Goal: Ask a question

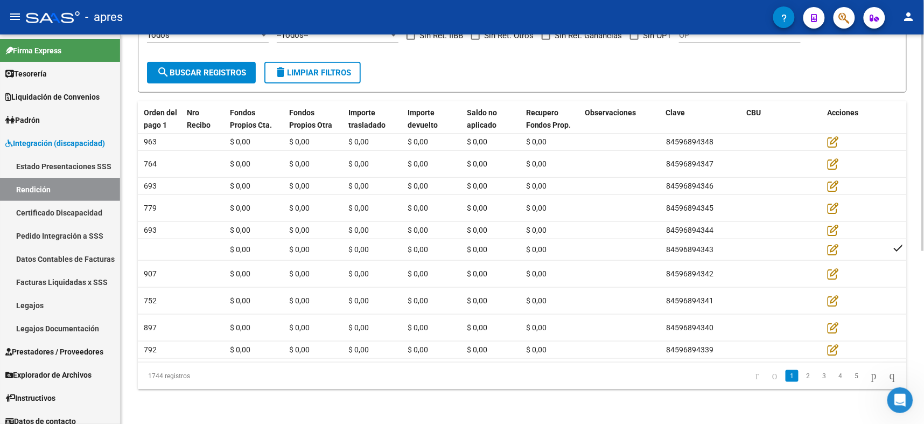
scroll to position [3986, 0]
click at [209, 68] on span "search Buscar registros" at bounding box center [201, 73] width 89 height 10
click at [45, 144] on span "Integración (discapacidad)" at bounding box center [55, 143] width 100 height 12
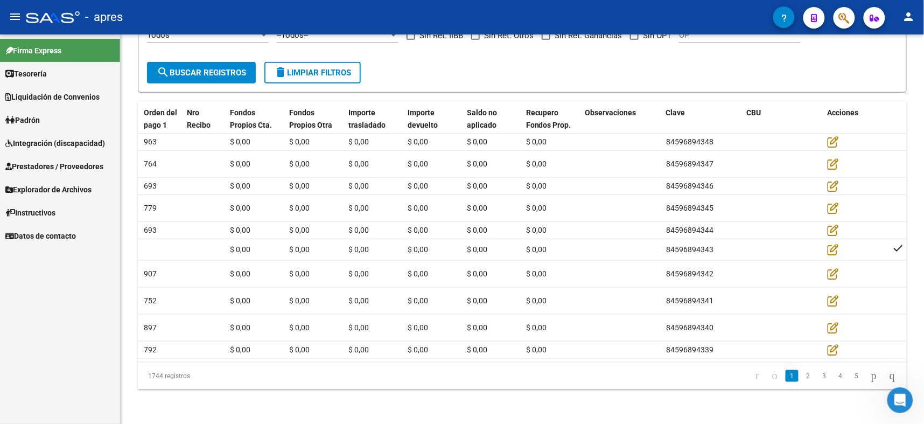
click at [52, 141] on span "Integración (discapacidad)" at bounding box center [55, 143] width 100 height 12
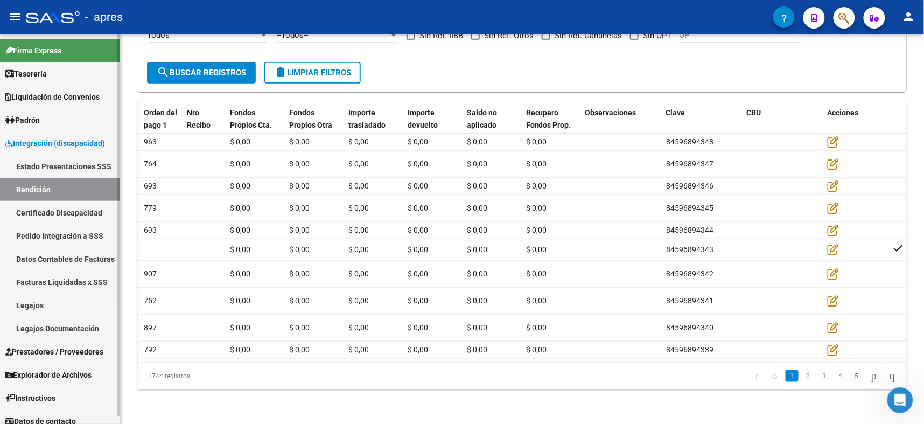
click at [26, 184] on link "Rendición" at bounding box center [60, 189] width 120 height 23
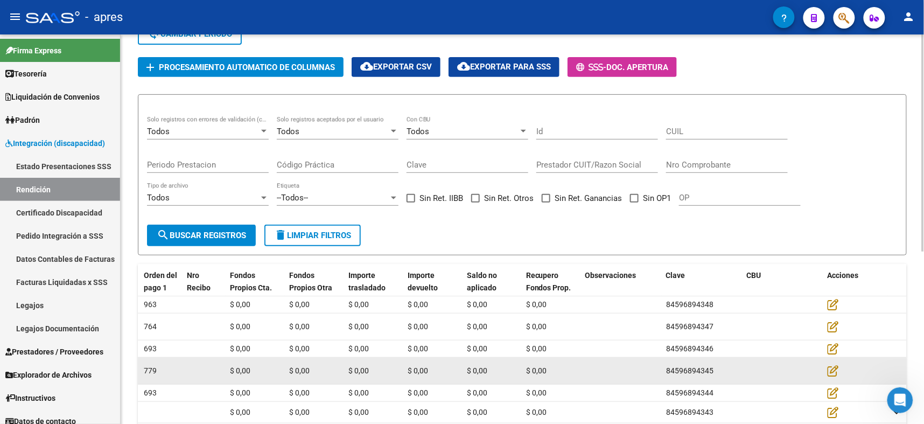
scroll to position [0, 0]
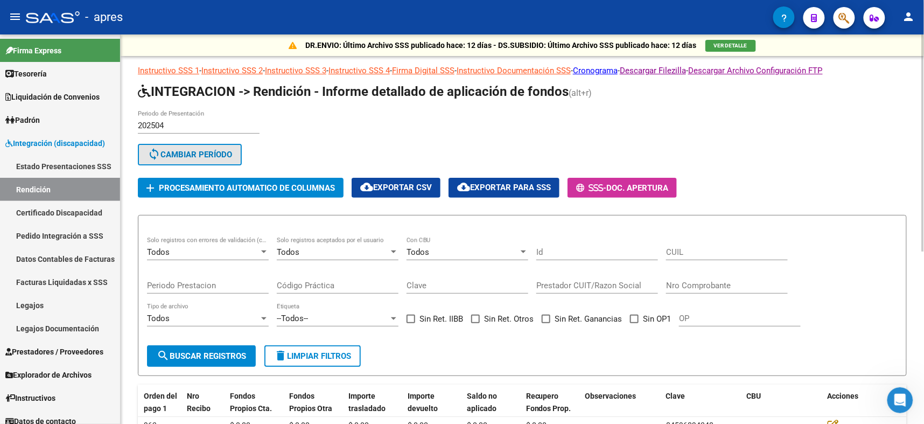
click at [175, 154] on span "sync Cambiar Período" at bounding box center [190, 155] width 85 height 10
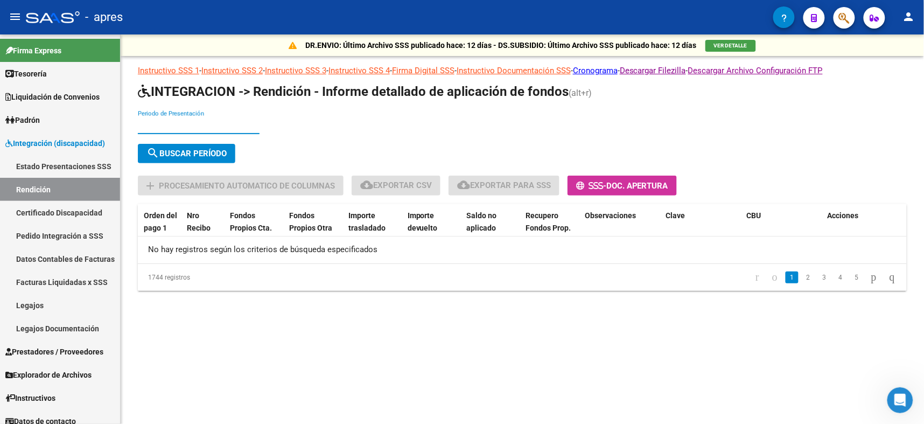
click at [201, 121] on input "Periodo de Presentación" at bounding box center [199, 126] width 122 height 10
click at [188, 149] on span "search Buscar Período" at bounding box center [186, 154] width 80 height 10
click at [190, 149] on span "search Buscar Período" at bounding box center [186, 154] width 80 height 10
drag, startPoint x: 170, startPoint y: 122, endPoint x: 115, endPoint y: 119, distance: 54.5
click at [115, 119] on mat-sidenav-container "Firma Express Tesorería Extractos Procesados (csv) Extractos Originales (pdf) O…" at bounding box center [462, 228] width 924 height 389
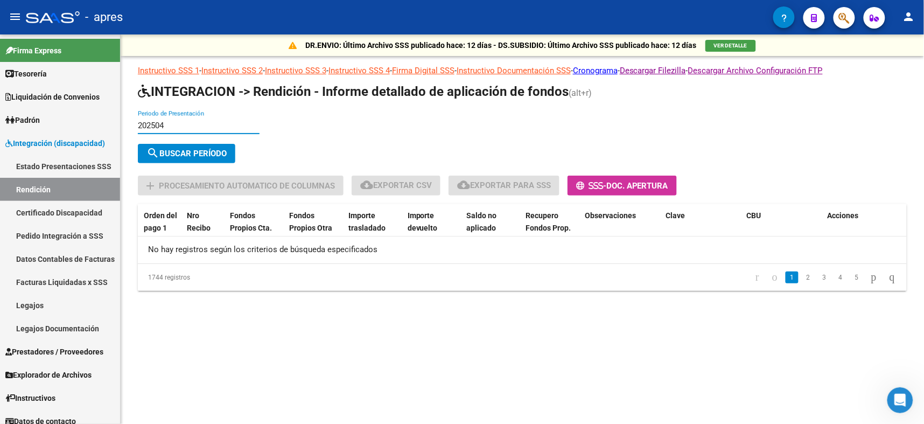
type input "202504"
click at [204, 145] on button "search Buscar Período" at bounding box center [186, 153] width 97 height 19
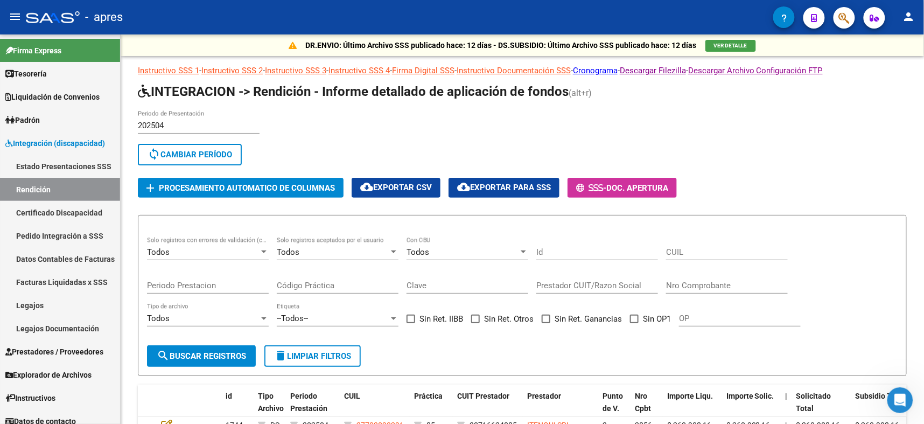
click at [893, 398] on icon "Abrir Intercom Messenger" at bounding box center [900, 400] width 18 height 18
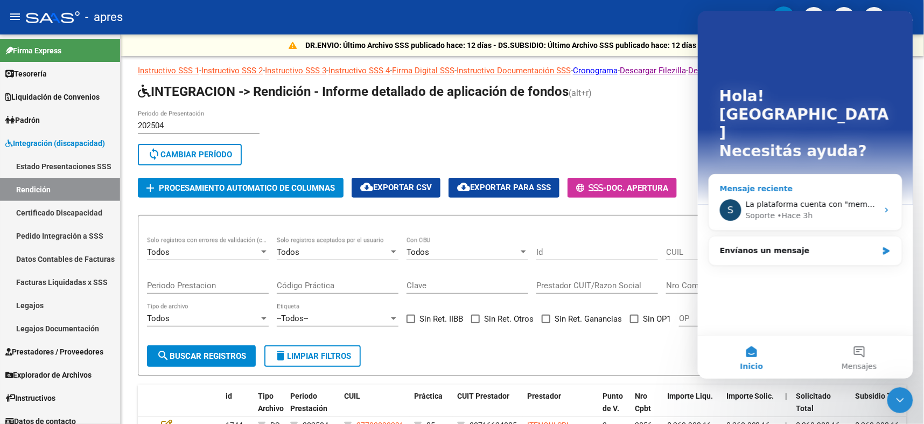
click at [827, 190] on div "S La plataforma cuenta con "memoria" por lo que en futuras rendiciones traerá e…" at bounding box center [805, 210] width 193 height 40
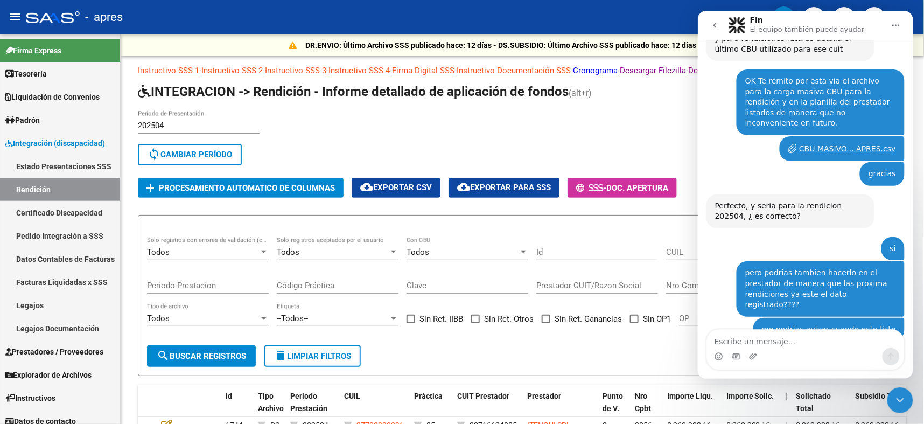
scroll to position [3986, 0]
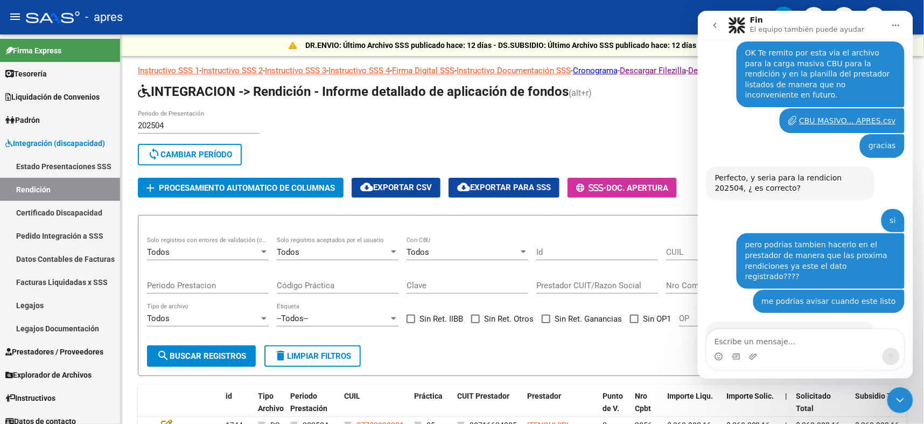
click at [764, 345] on textarea "Escribe un mensaje..." at bounding box center [804, 338] width 197 height 18
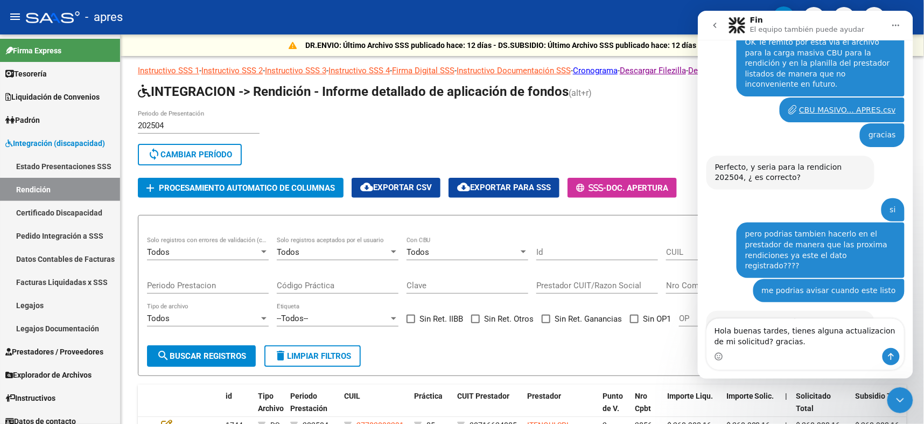
type textarea "Hola buenas tardes, tienes alguna actualizacion de mi solicitud? gracias."
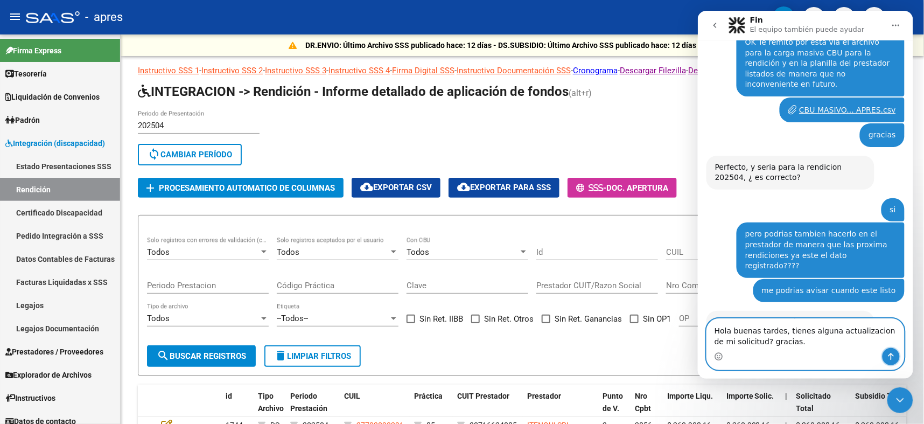
click at [890, 355] on icon "Enviar un mensaje…" at bounding box center [891, 356] width 6 height 7
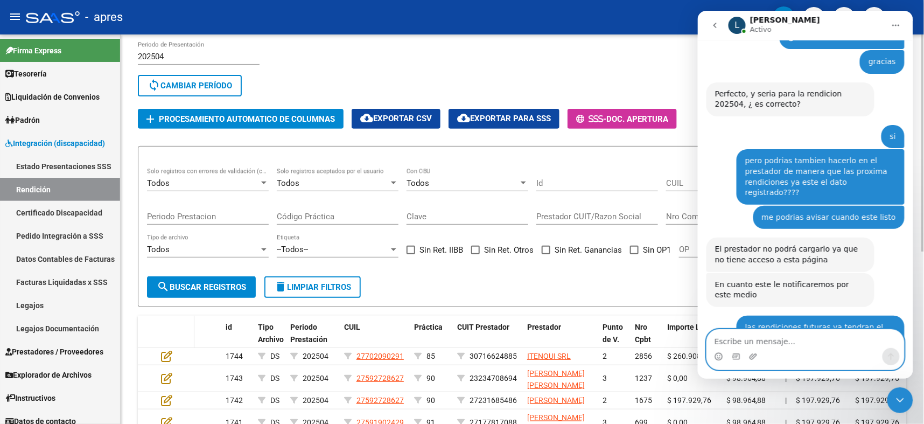
scroll to position [4071, 0]
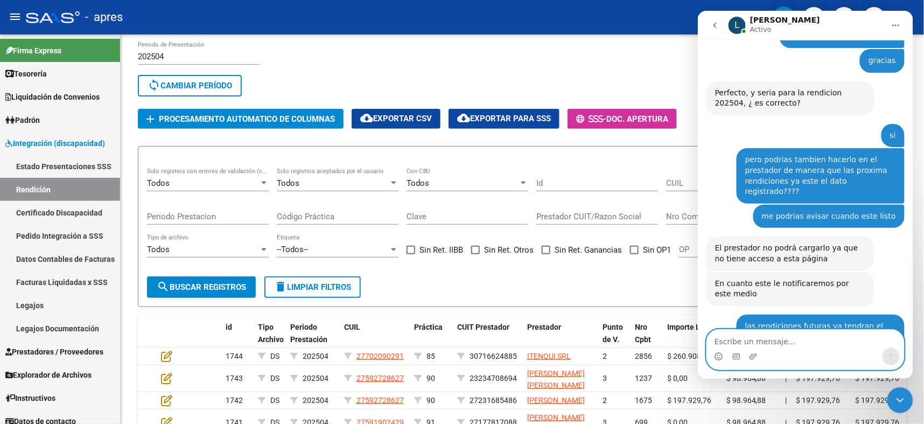
click at [823, 335] on textarea "Escribe un mensaje..." at bounding box center [804, 338] width 197 height 18
type textarea "carga masiva de CBU"
click at [887, 352] on icon "Enviar un mensaje…" at bounding box center [890, 356] width 9 height 9
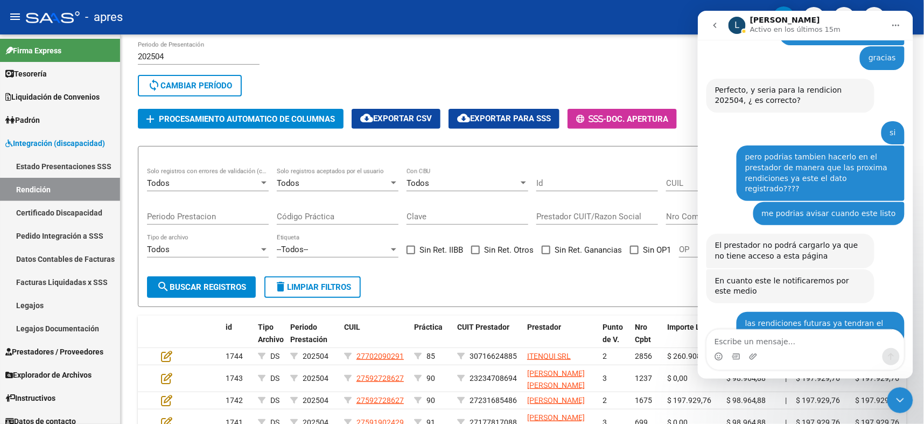
scroll to position [4103, 0]
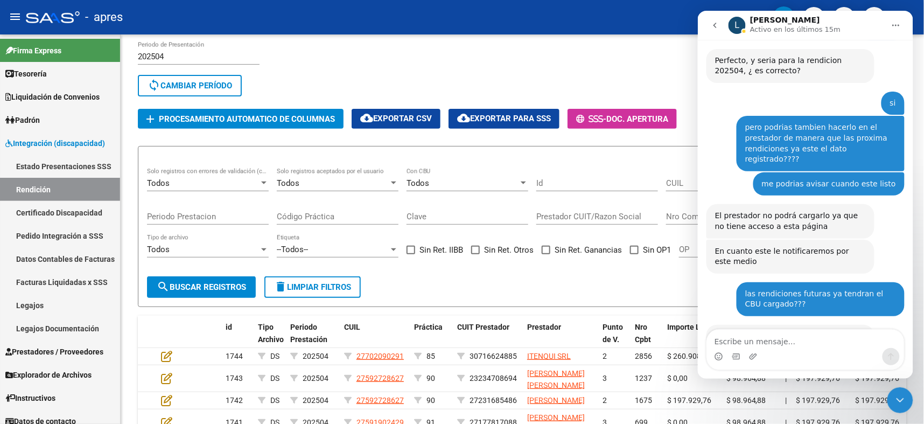
drag, startPoint x: 908, startPoint y: 319, endPoint x: 1611, endPoint y: 349, distance: 703.9
click at [906, 400] on div "Cerrar Intercom Messenger" at bounding box center [900, 400] width 26 height 26
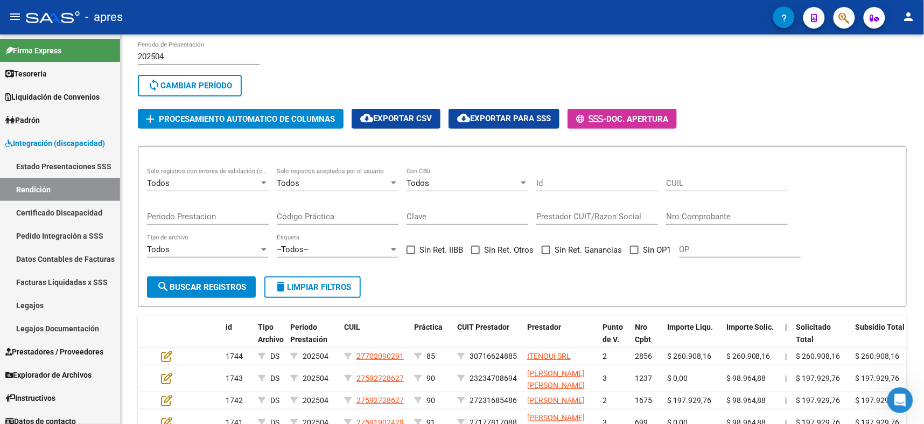
click at [904, 405] on div "Abrir Intercom Messenger" at bounding box center [900, 400] width 36 height 36
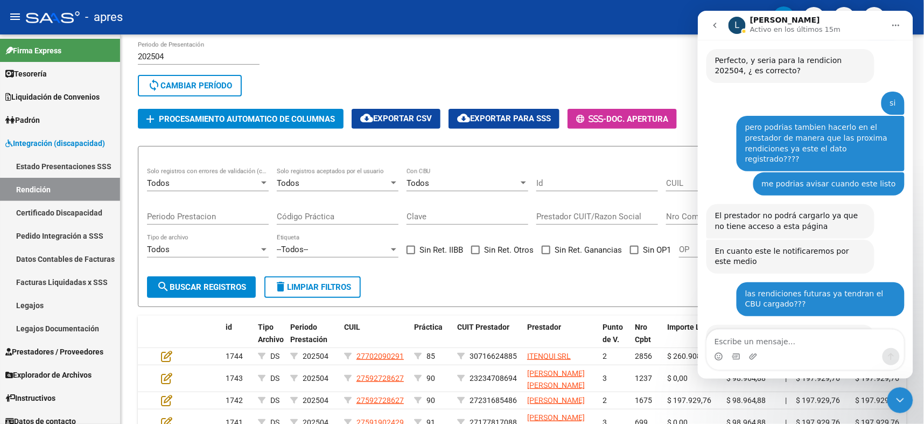
click at [711, 25] on icon "go back" at bounding box center [714, 24] width 9 height 9
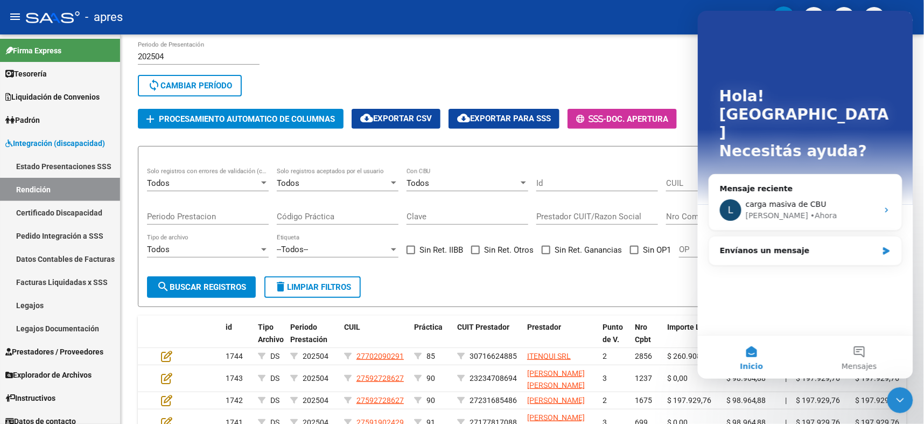
scroll to position [0, 0]
click at [828, 183] on div "Mensaje reciente" at bounding box center [804, 188] width 171 height 11
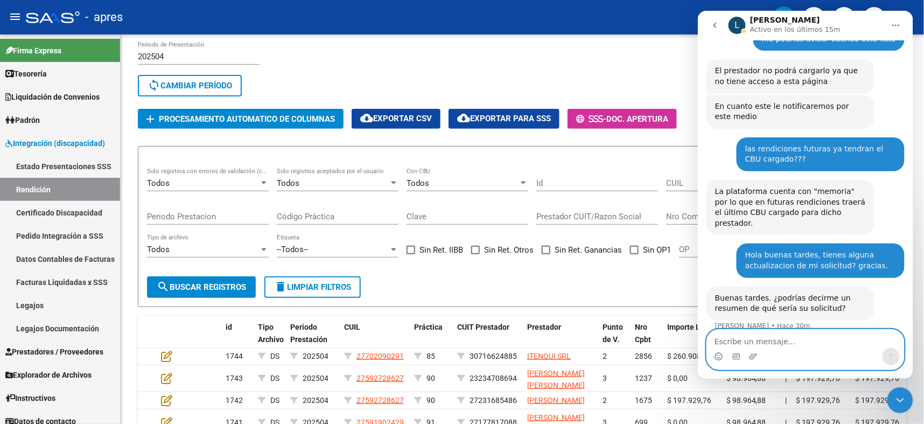
scroll to position [4261, 0]
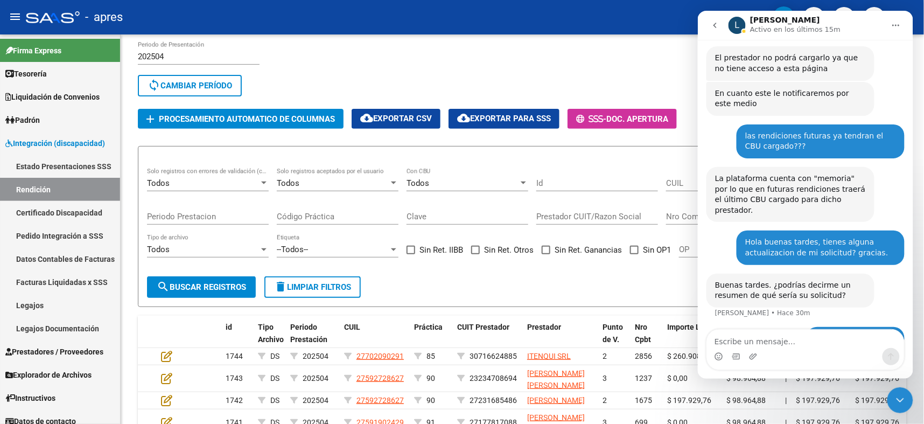
click at [894, 388] on div "Cerrar Intercom Messenger" at bounding box center [900, 400] width 26 height 26
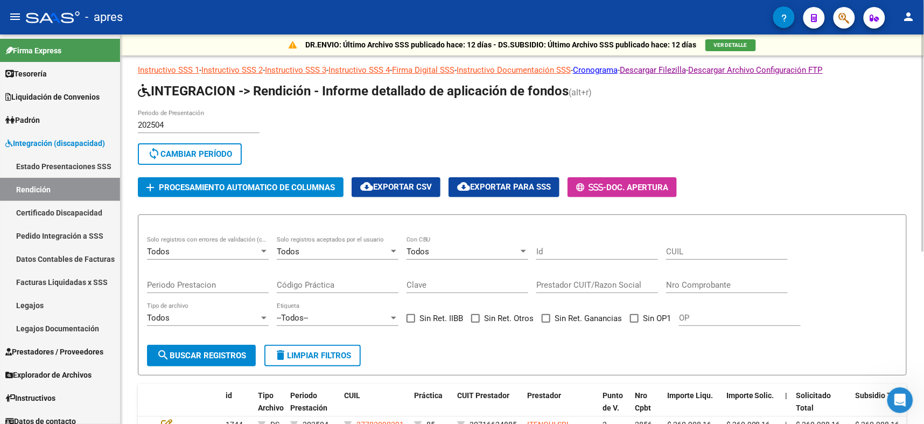
scroll to position [0, 0]
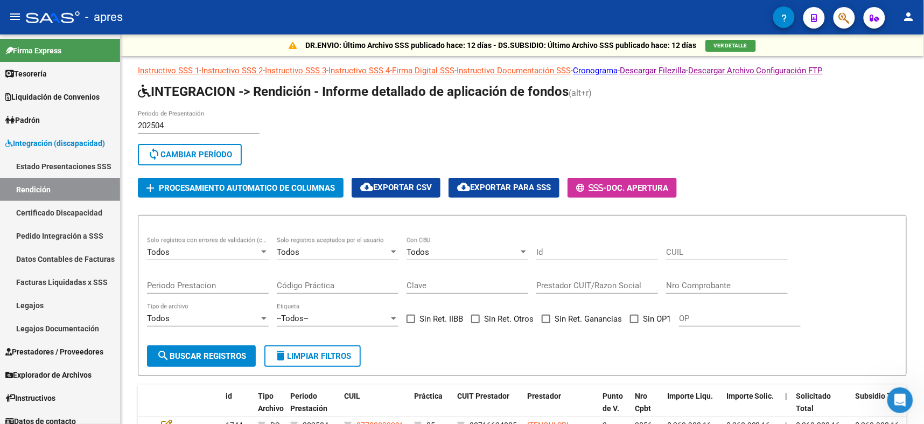
click at [897, 397] on icon "Abrir Intercom Messenger" at bounding box center [900, 400] width 18 height 18
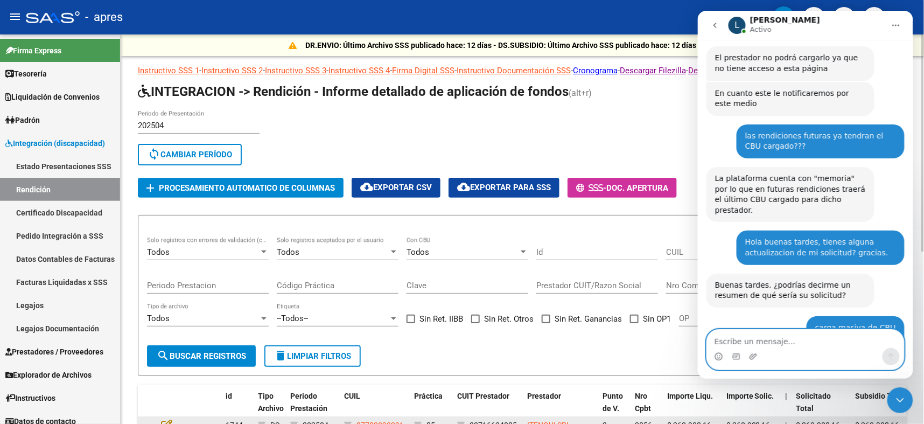
scroll to position [4304, 0]
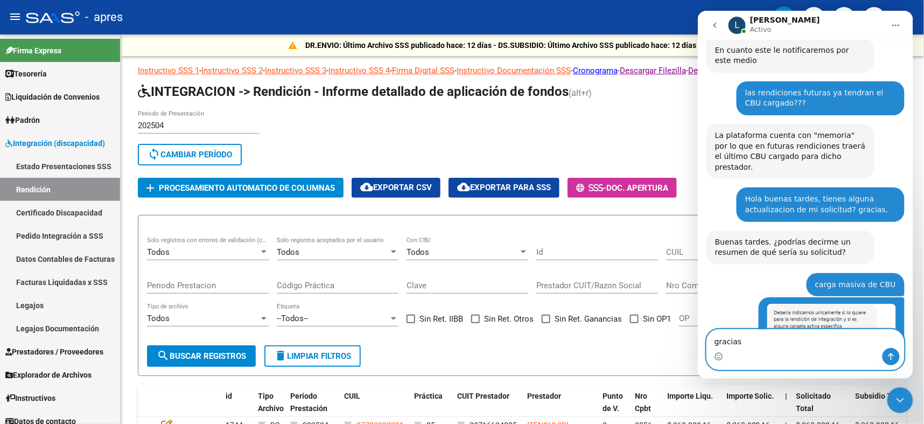
type textarea "gracias"
click at [884, 353] on button "Enviar un mensaje…" at bounding box center [890, 355] width 17 height 17
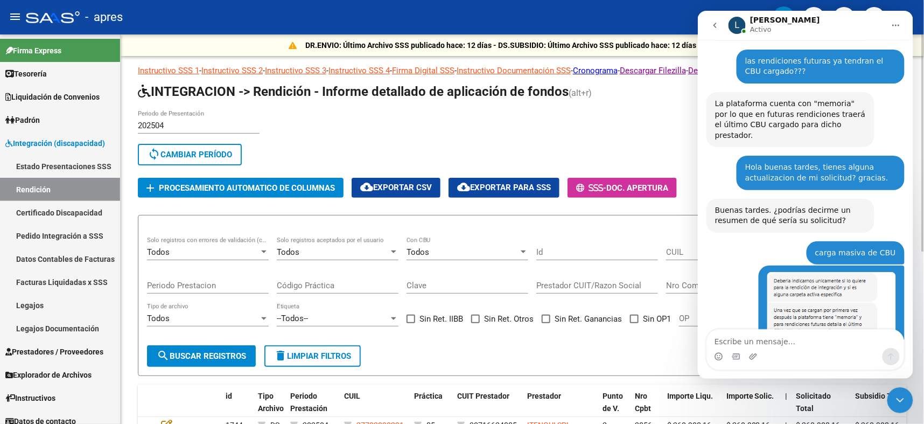
click at [477, 138] on div "202504 Periodo de Presentación search Buscar Período sync Cambiar Período" at bounding box center [487, 139] width 698 height 59
click at [897, 395] on icon "Cerrar Intercom Messenger" at bounding box center [899, 399] width 13 height 13
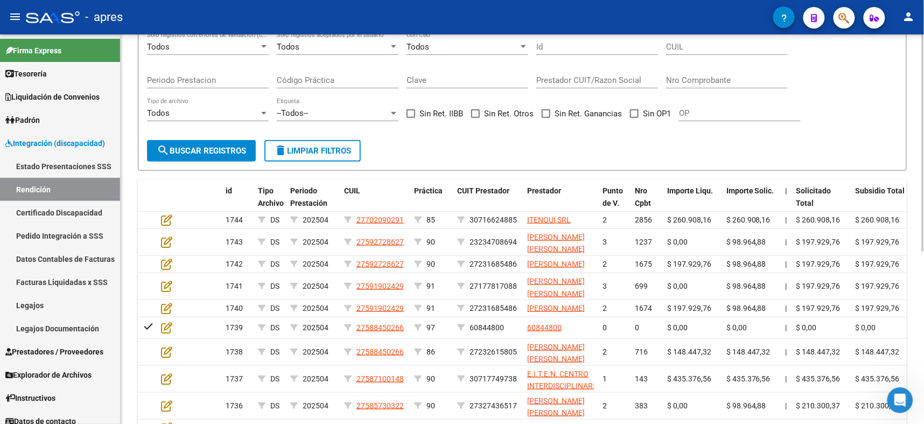
scroll to position [242, 0]
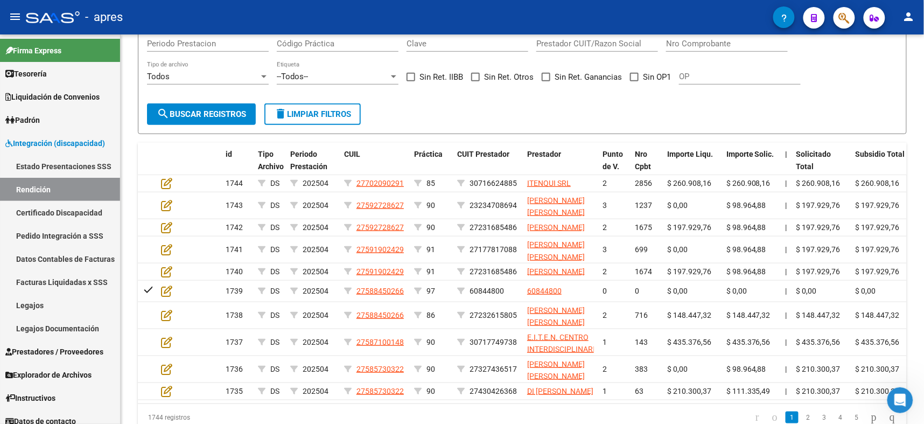
click at [902, 401] on icon "Abrir Intercom Messenger" at bounding box center [900, 400] width 18 height 18
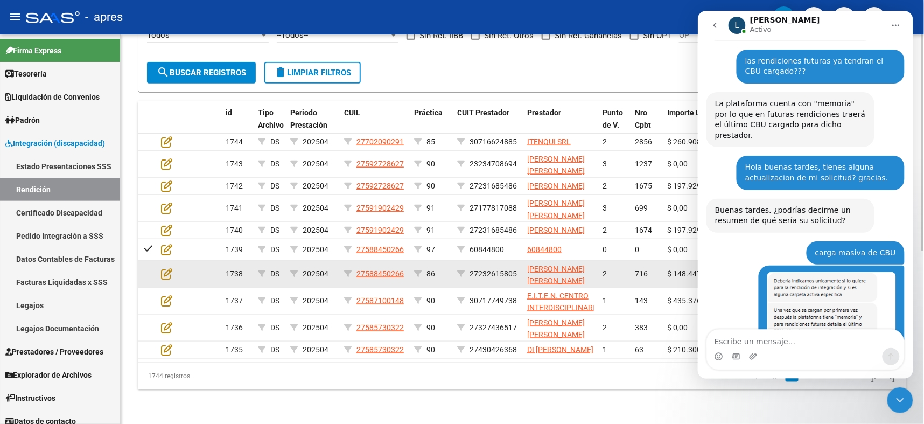
scroll to position [1, 0]
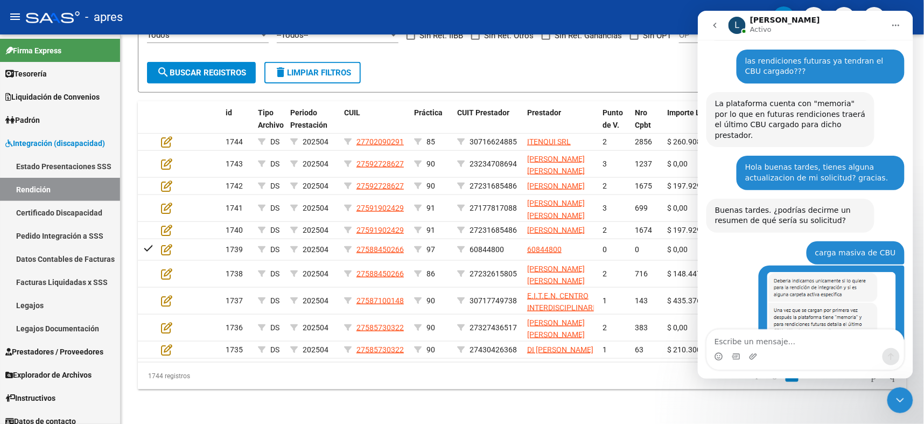
click at [892, 395] on div "Cerrar Intercom Messenger" at bounding box center [900, 400] width 26 height 26
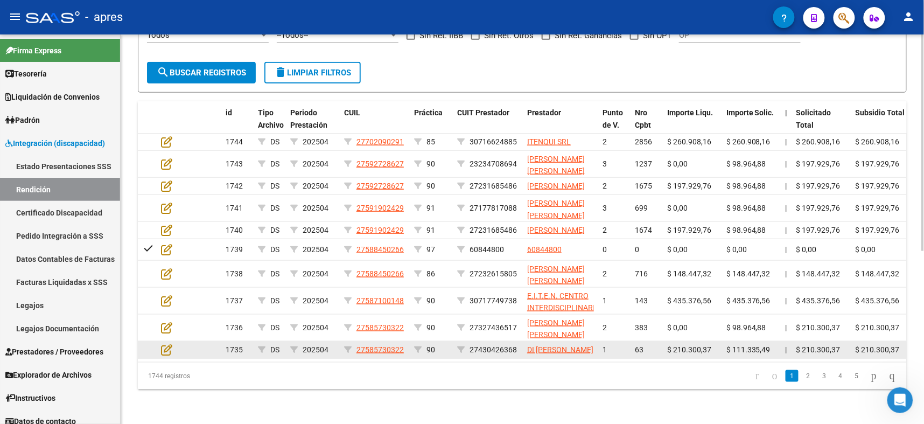
scroll to position [0, 0]
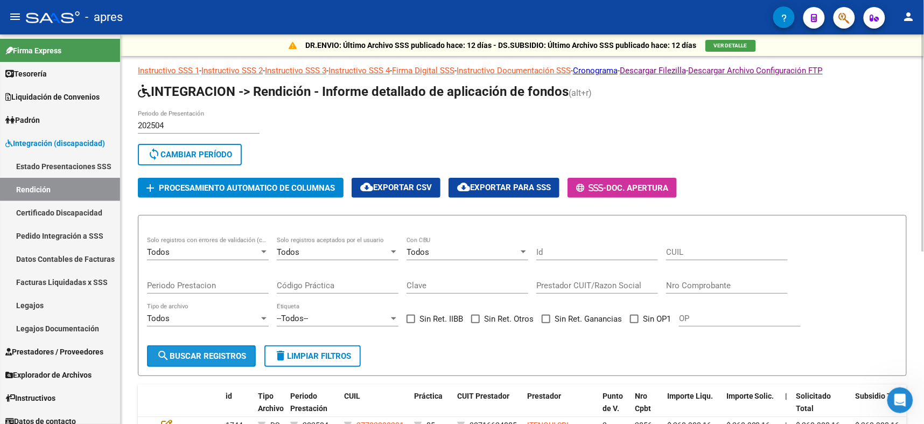
click at [188, 346] on button "search Buscar registros" at bounding box center [201, 356] width 109 height 22
